Goal: Book appointment/travel/reservation

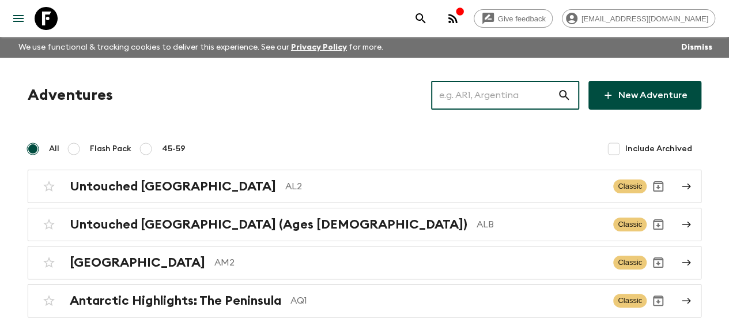
click at [496, 91] on input "text" at bounding box center [494, 95] width 126 height 32
paste input "[GEOGRAPHIC_DATA]"
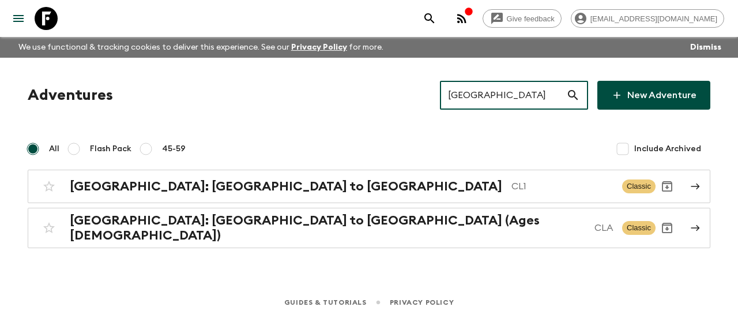
type input "[GEOGRAPHIC_DATA]"
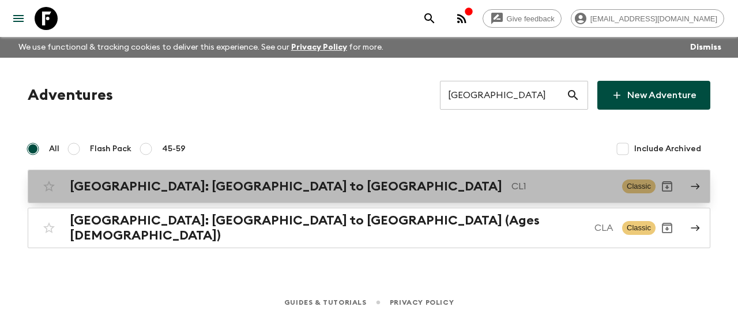
click at [201, 182] on h2 "[GEOGRAPHIC_DATA]: [GEOGRAPHIC_DATA] to [GEOGRAPHIC_DATA]" at bounding box center [286, 186] width 432 height 15
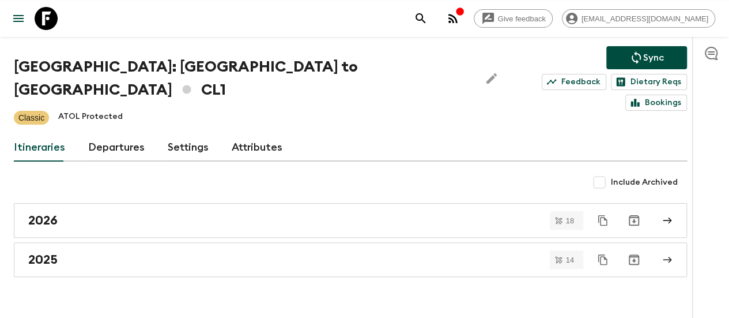
scroll to position [53, 0]
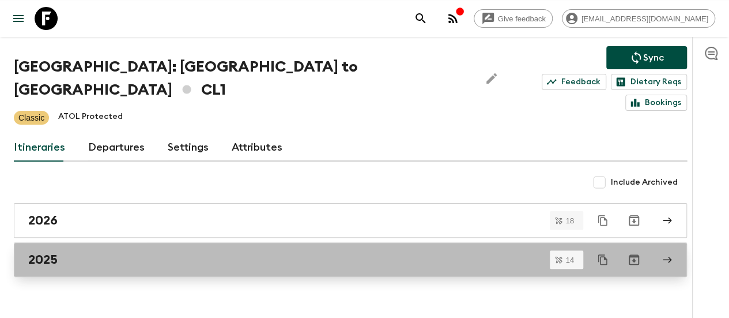
click at [100, 252] on div "2025" at bounding box center [339, 259] width 623 height 15
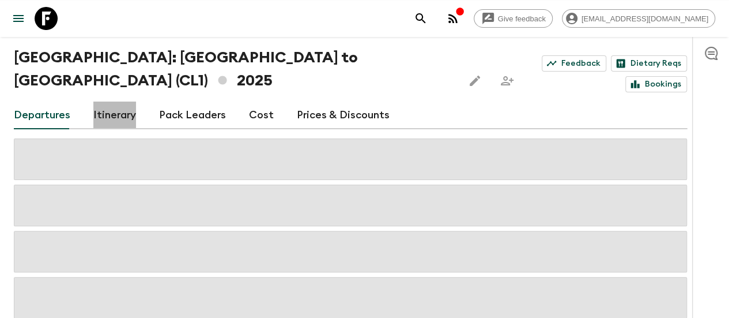
click at [112, 101] on link "Itinerary" at bounding box center [114, 115] width 43 height 28
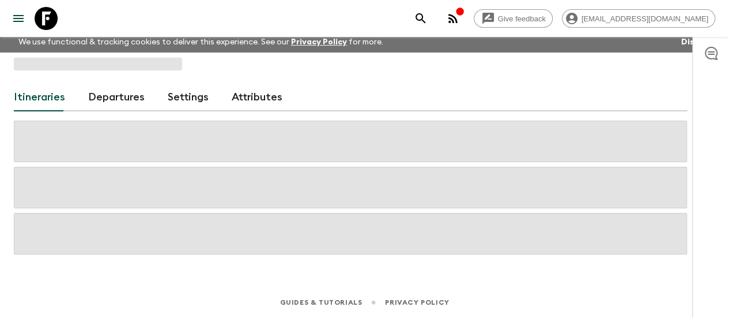
scroll to position [5, 0]
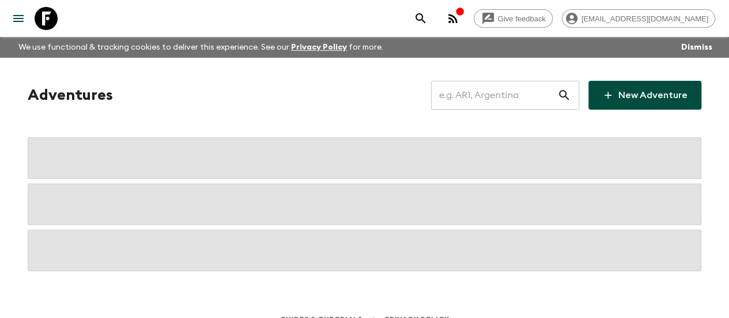
click at [480, 101] on input "text" at bounding box center [494, 95] width 126 height 32
paste input "Best of [GEOGRAPHIC_DATA]"
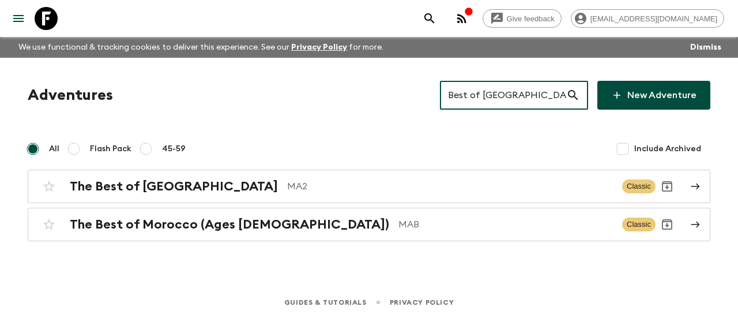
type input "Best of [GEOGRAPHIC_DATA]"
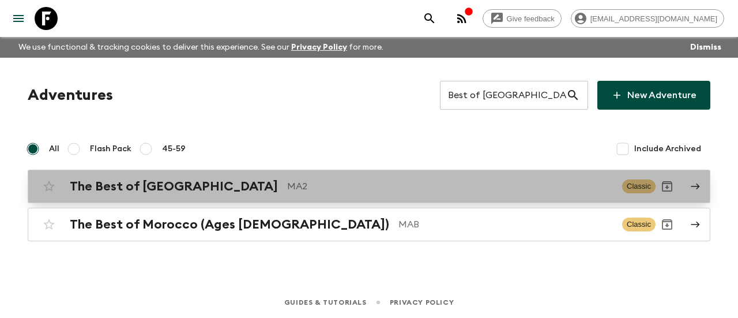
click at [287, 188] on p "MA2" at bounding box center [450, 186] width 326 height 14
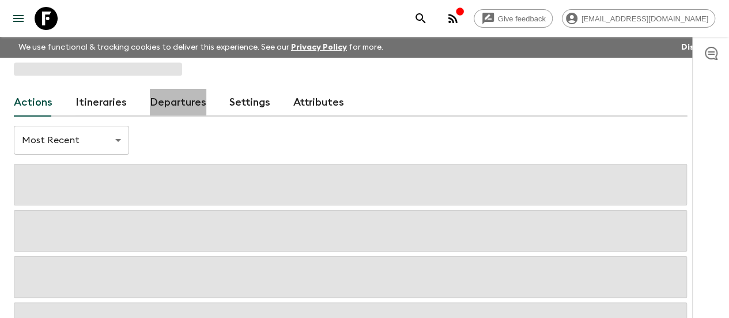
click at [184, 95] on link "Departures" at bounding box center [178, 103] width 57 height 28
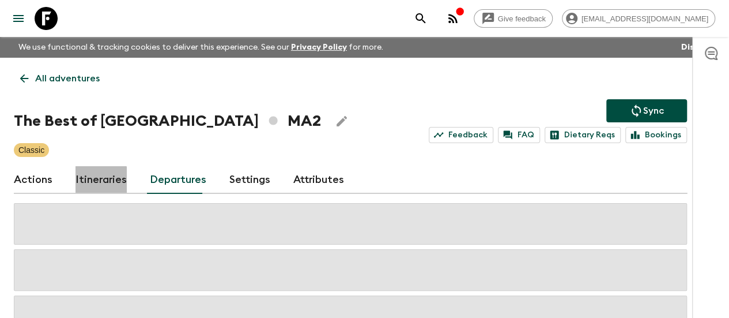
click at [112, 184] on link "Itineraries" at bounding box center [101, 180] width 51 height 28
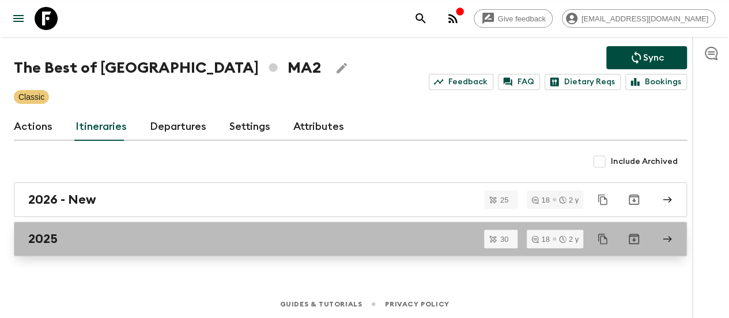
click at [58, 239] on h2 "2025" at bounding box center [42, 238] width 29 height 15
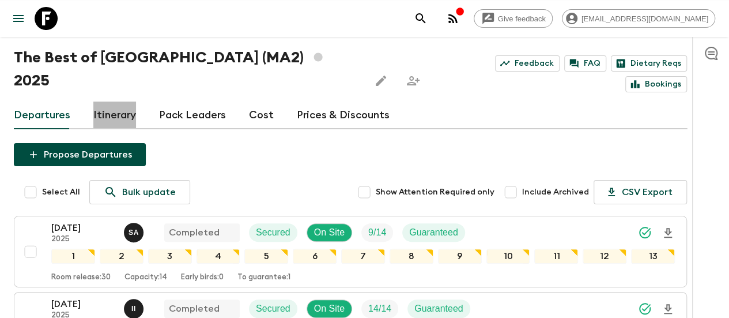
click at [110, 101] on link "Itinerary" at bounding box center [114, 115] width 43 height 28
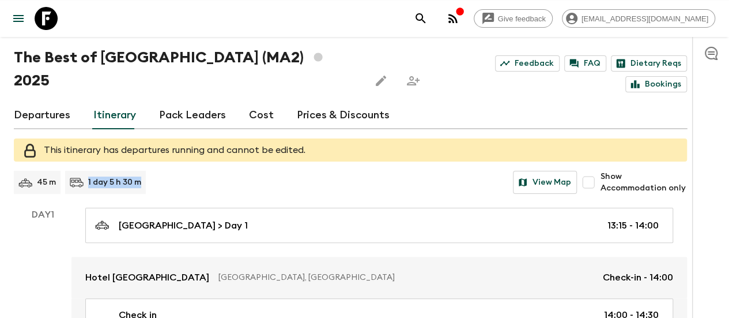
drag, startPoint x: 101, startPoint y: 160, endPoint x: 167, endPoint y: 158, distance: 65.8
click at [167, 171] on div "45 m 1 day 5 h 30 m View Map" at bounding box center [295, 182] width 563 height 23
copy p "1 day 5 h 30 m"
